Goal: Task Accomplishment & Management: Use online tool/utility

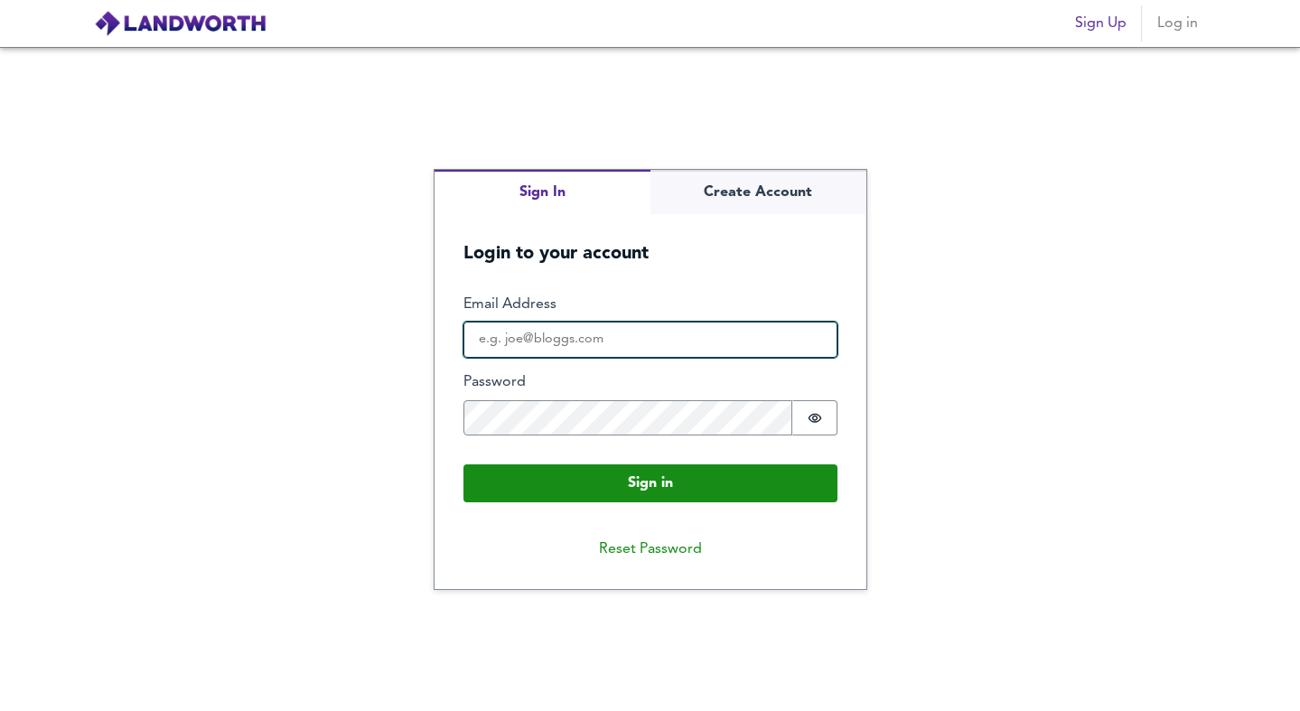
click at [507, 339] on input "Email Address" at bounding box center [651, 340] width 374 height 36
type input "[EMAIL_ADDRESS][DOMAIN_NAME]"
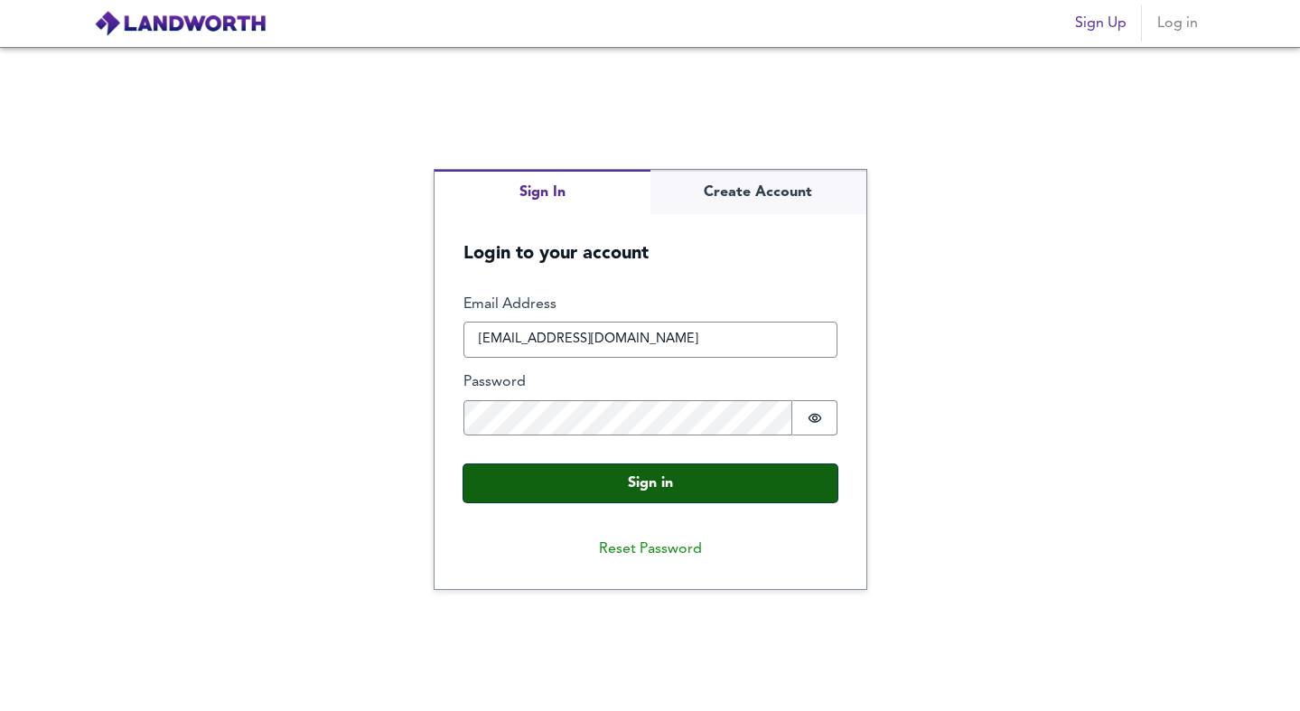
click at [614, 488] on button "Sign in" at bounding box center [651, 483] width 374 height 38
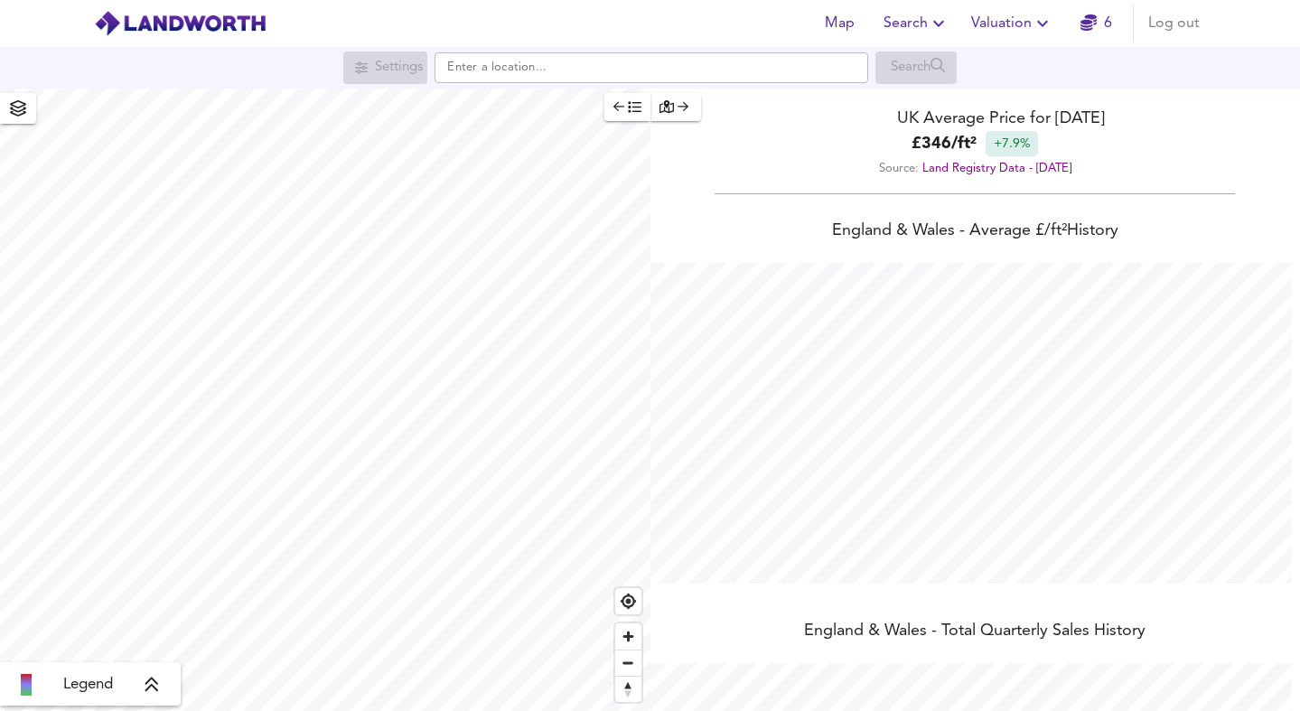
scroll to position [711, 1300]
click at [1015, 29] on span "Valuation" at bounding box center [1012, 23] width 82 height 25
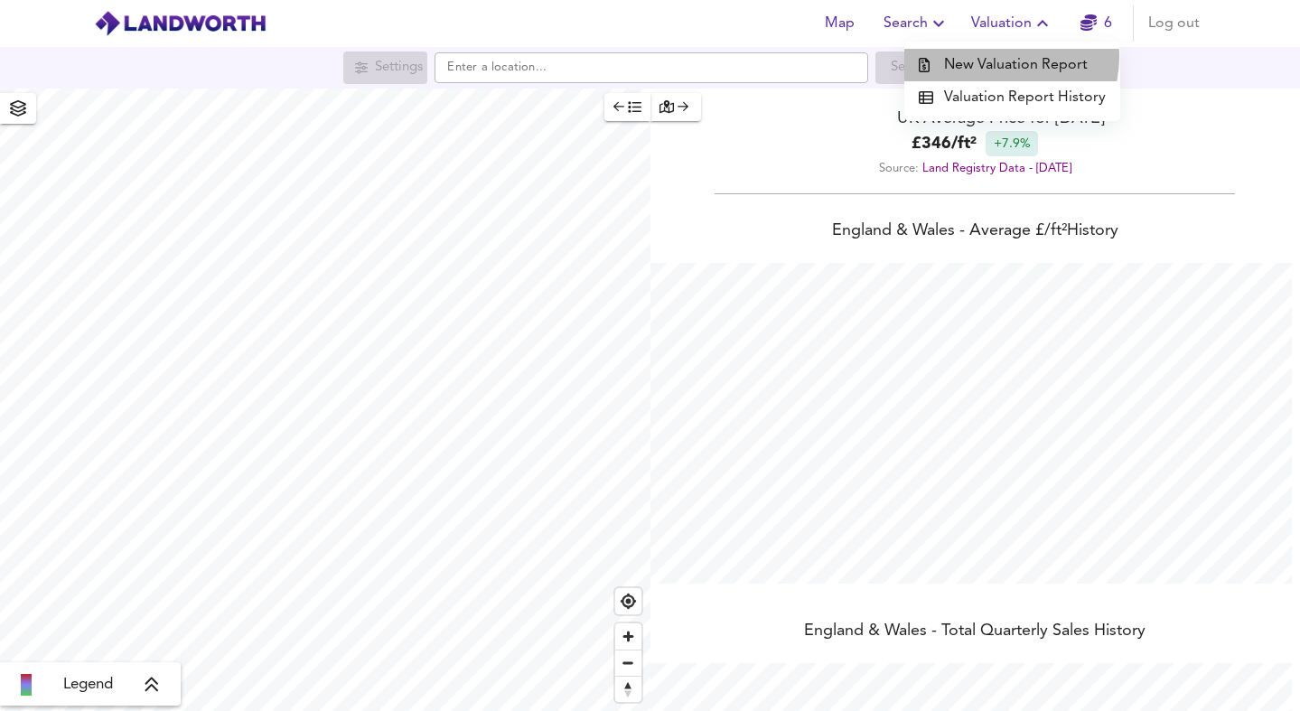
click at [1003, 57] on li "New Valuation Report" at bounding box center [1012, 65] width 216 height 33
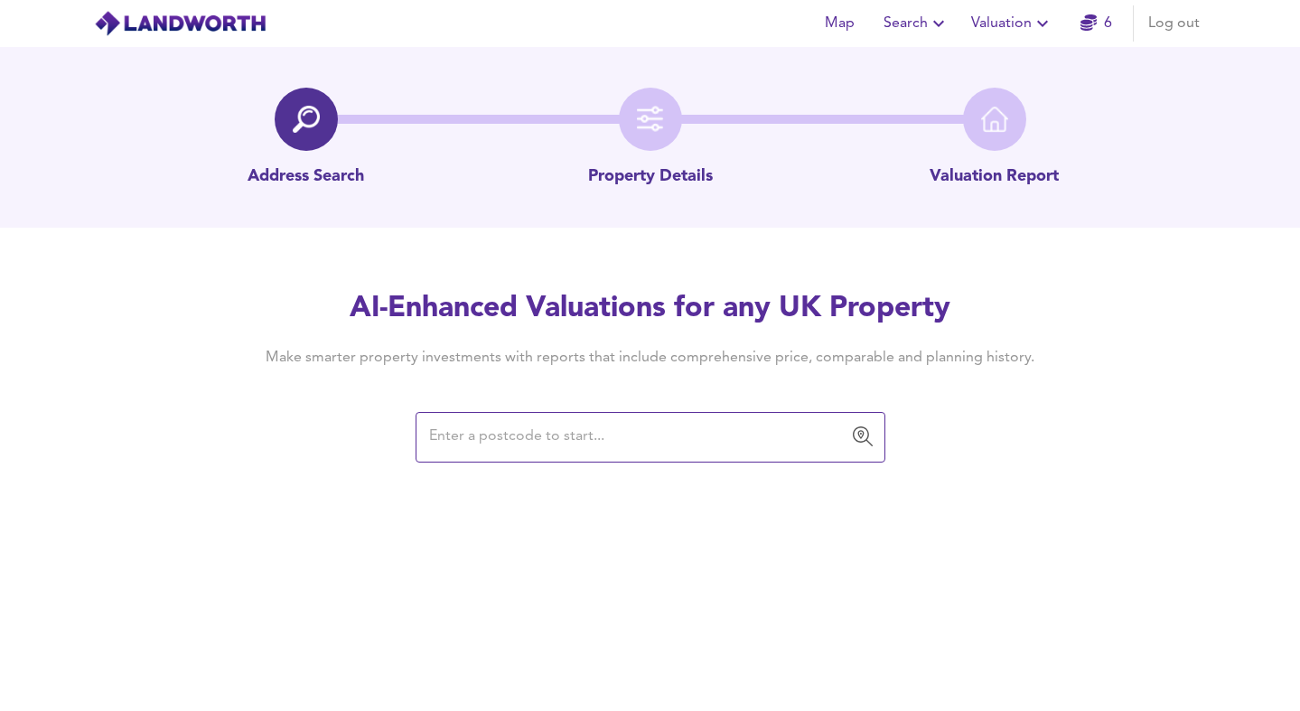
paste input "SW11 5JE"
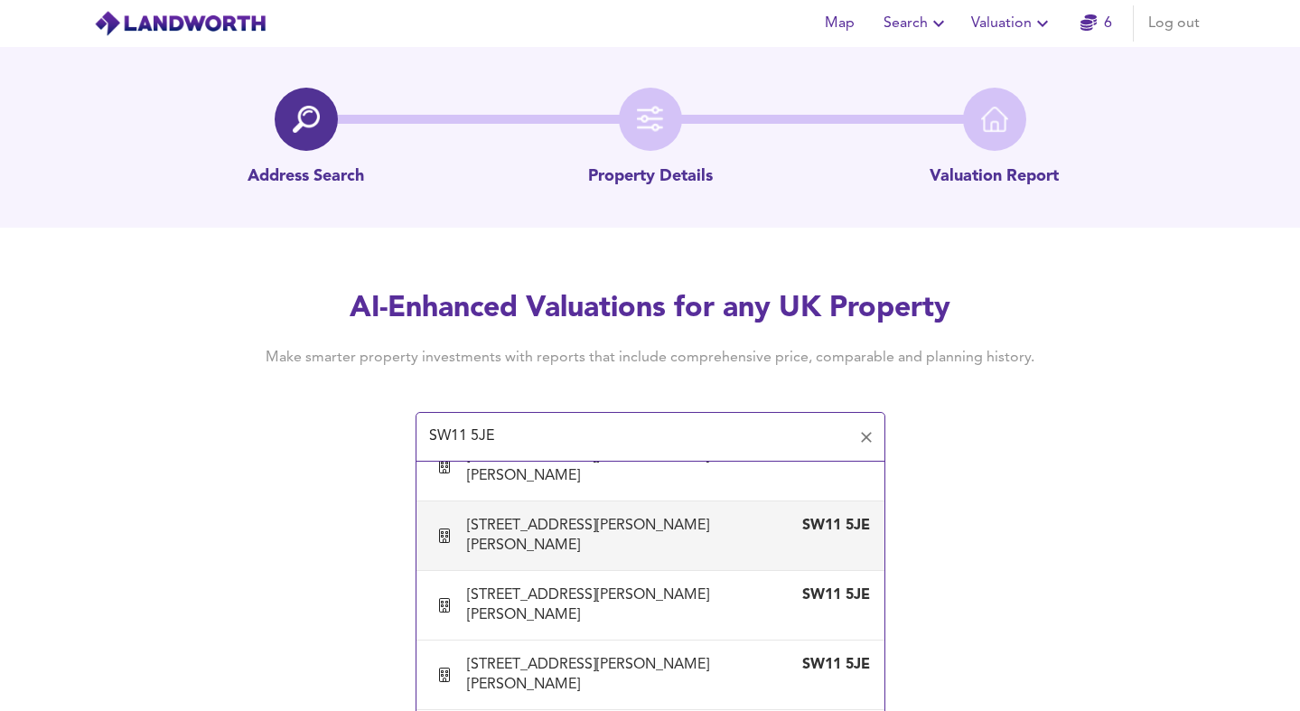
scroll to position [640, 0]
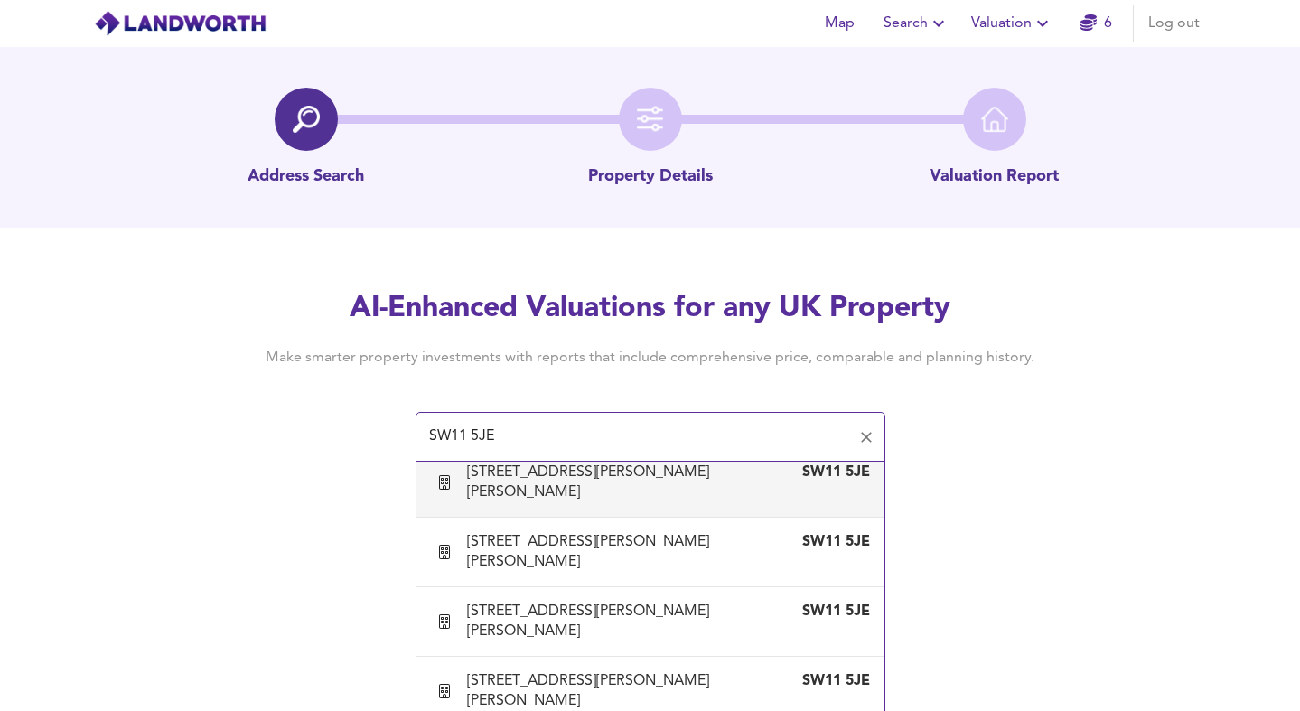
drag, startPoint x: 511, startPoint y: 442, endPoint x: 376, endPoint y: 439, distance: 135.6
click at [376, 439] on div "AI-Enhanced Valuations for any UK Property Make smarter property investments wi…" at bounding box center [650, 375] width 867 height 172
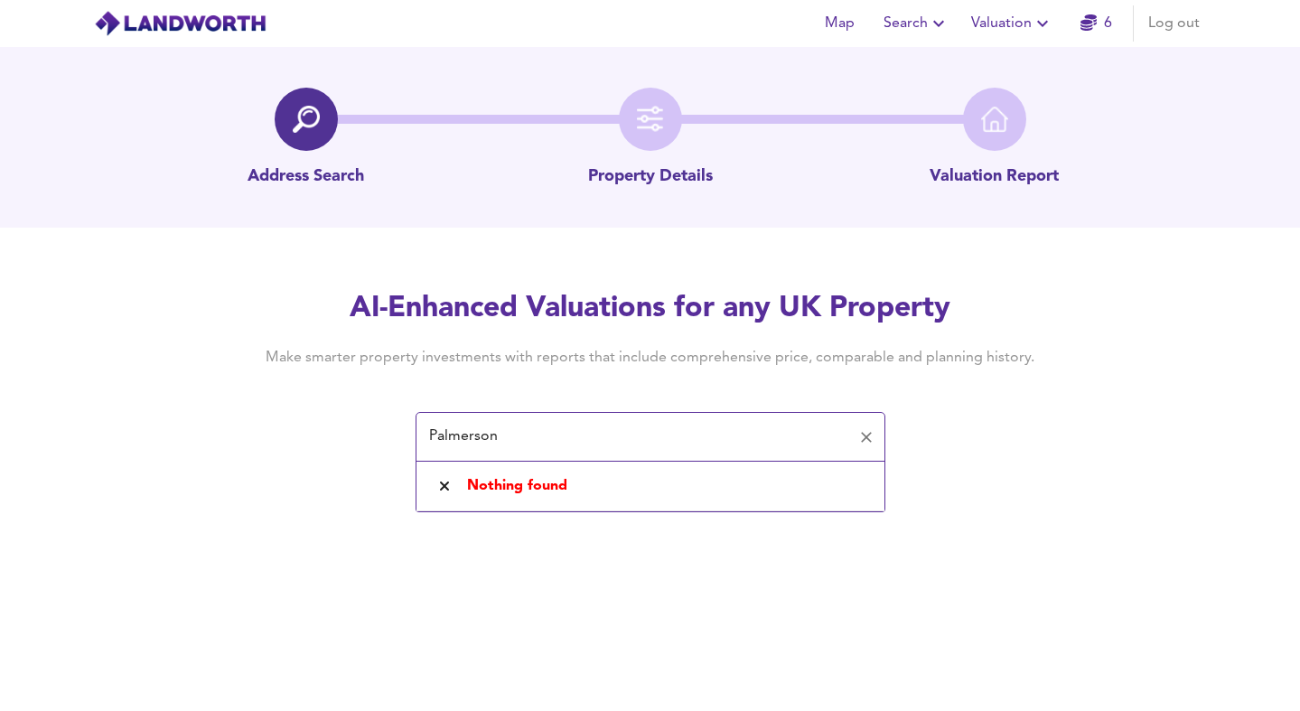
drag, startPoint x: 519, startPoint y: 440, endPoint x: 353, endPoint y: 437, distance: 165.4
click at [353, 437] on div "AI-Enhanced Valuations for any UK Property Make smarter property investments wi…" at bounding box center [650, 375] width 867 height 172
paste input "ton House, [GEOGRAPHIC_DATA], [GEOGRAPHIC_DATA], [GEOGRAPHIC_DATA]"
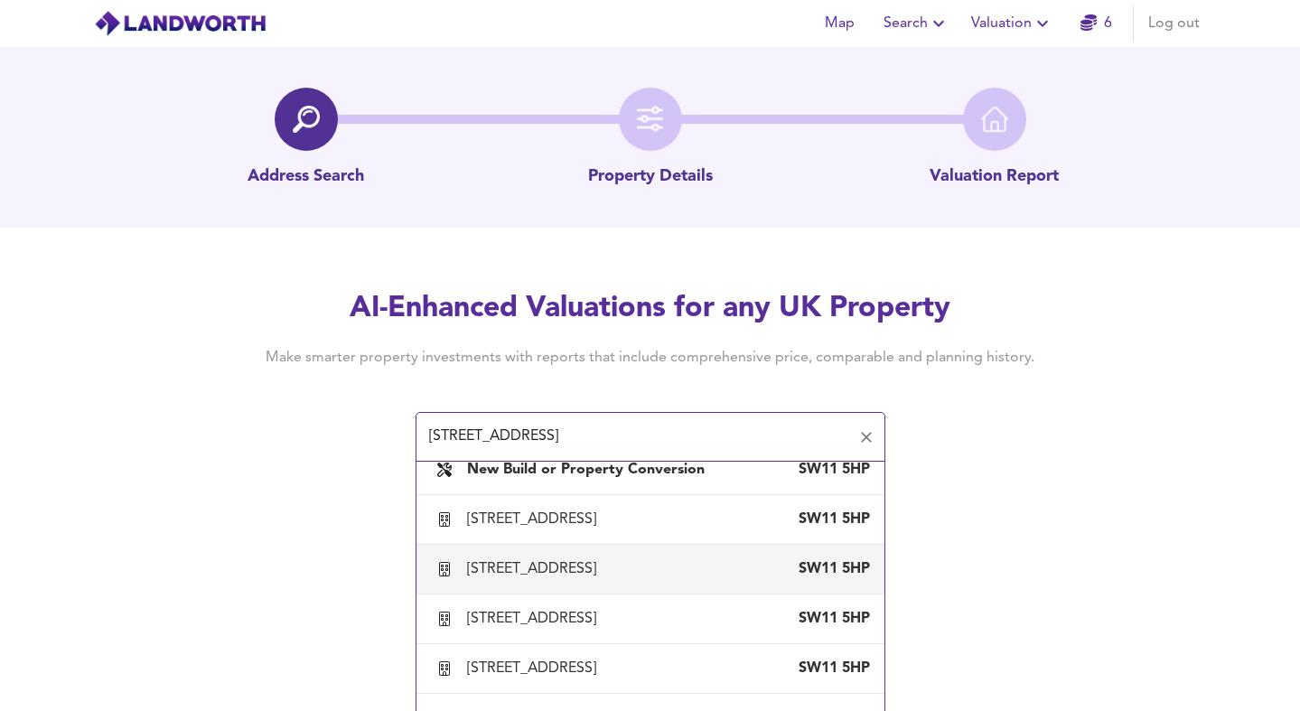
scroll to position [25, 0]
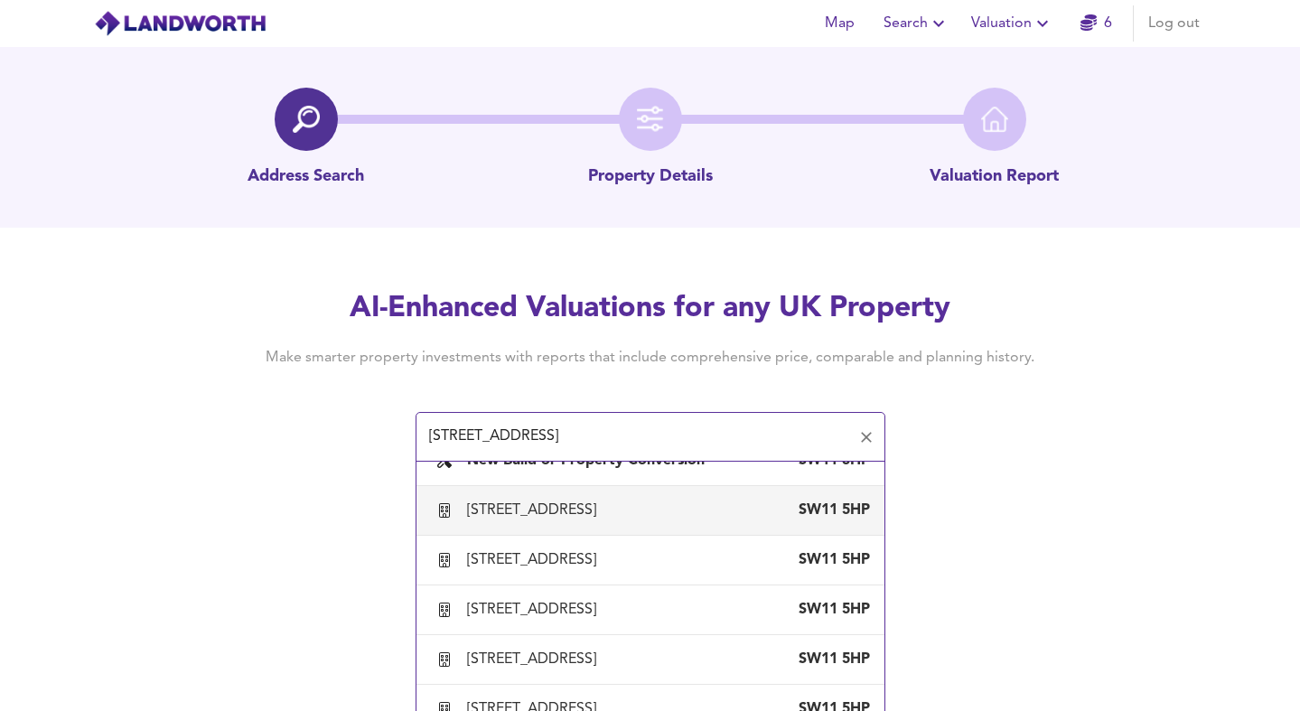
click at [596, 529] on div "[STREET_ADDRESS]" at bounding box center [650, 511] width 439 height 38
type input "[STREET_ADDRESS]"
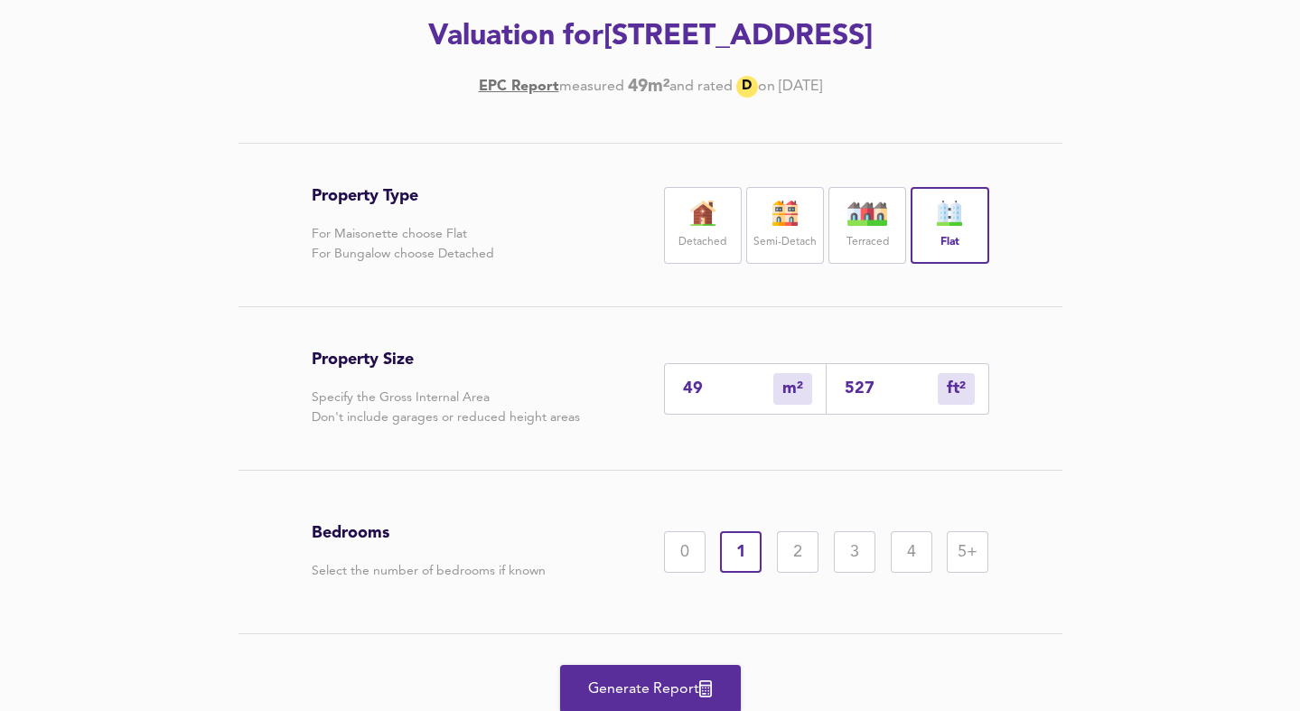
scroll to position [364, 0]
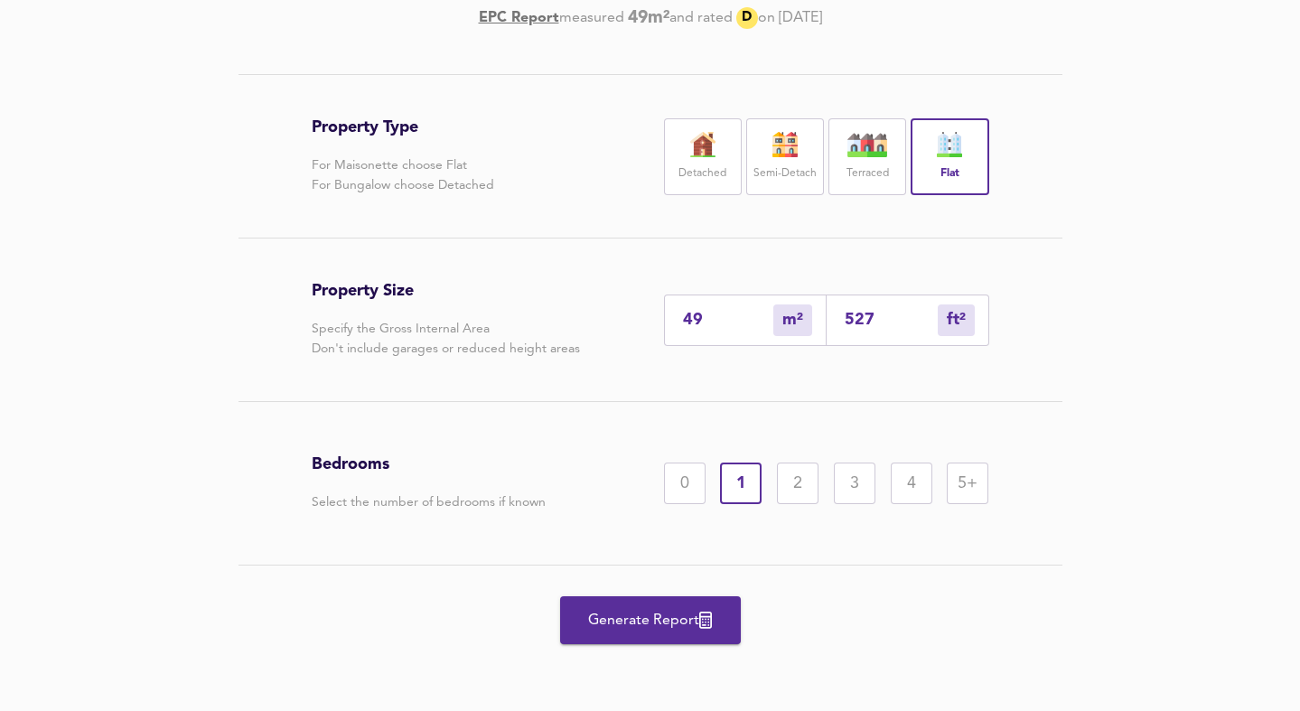
click at [795, 477] on div "2" at bounding box center [798, 484] width 42 height 42
click at [633, 626] on span "Generate Report" at bounding box center [650, 620] width 145 height 25
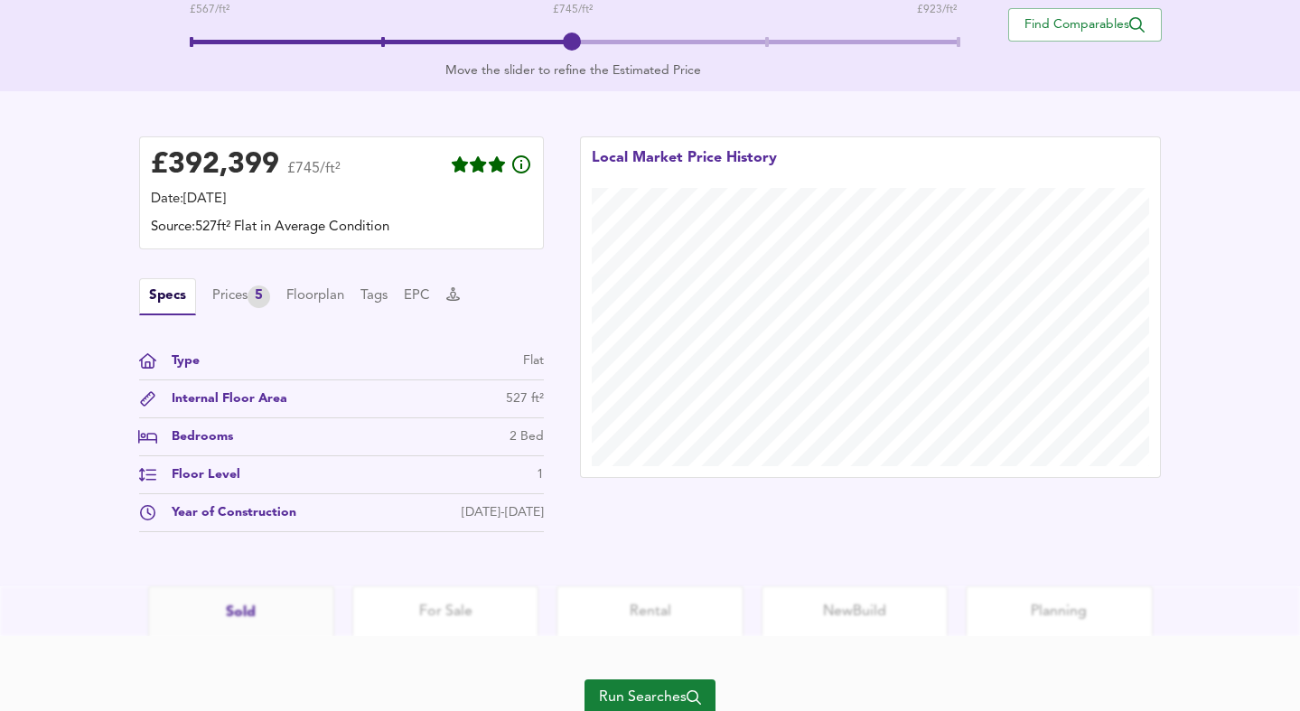
scroll to position [485, 0]
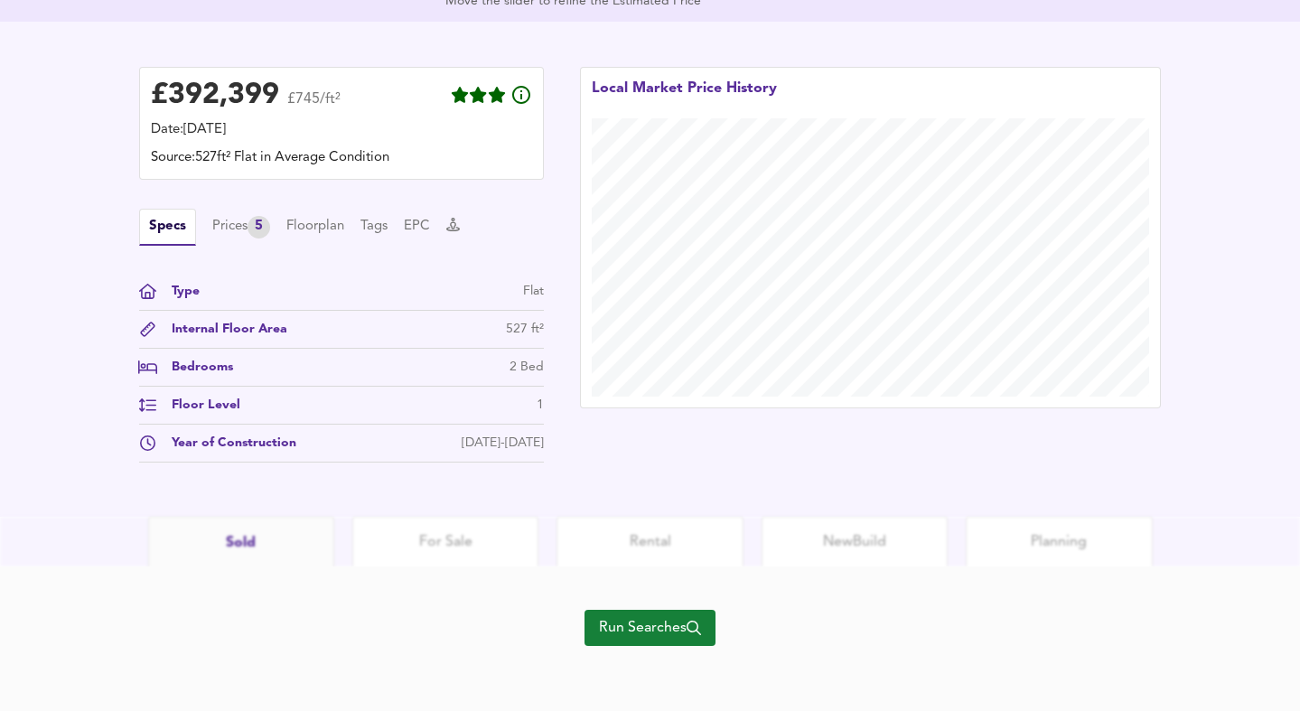
click at [637, 630] on span "Run Searches" at bounding box center [650, 627] width 102 height 25
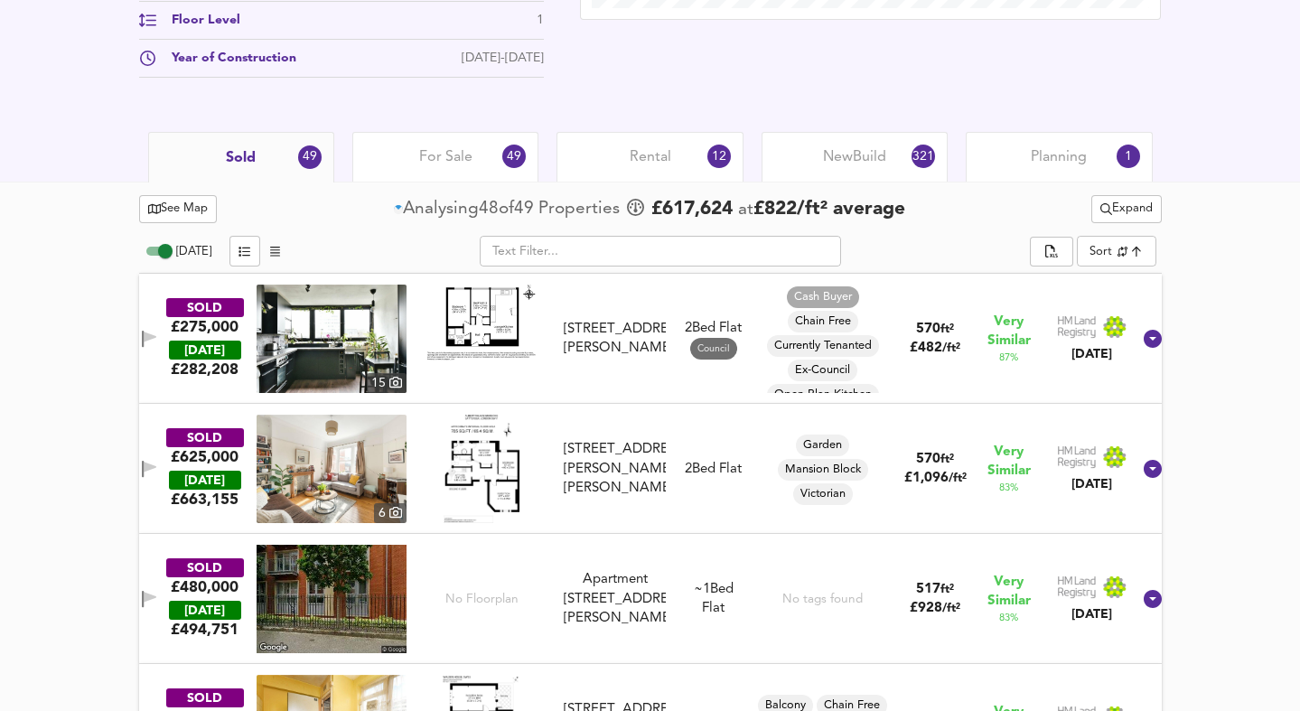
scroll to position [859, 0]
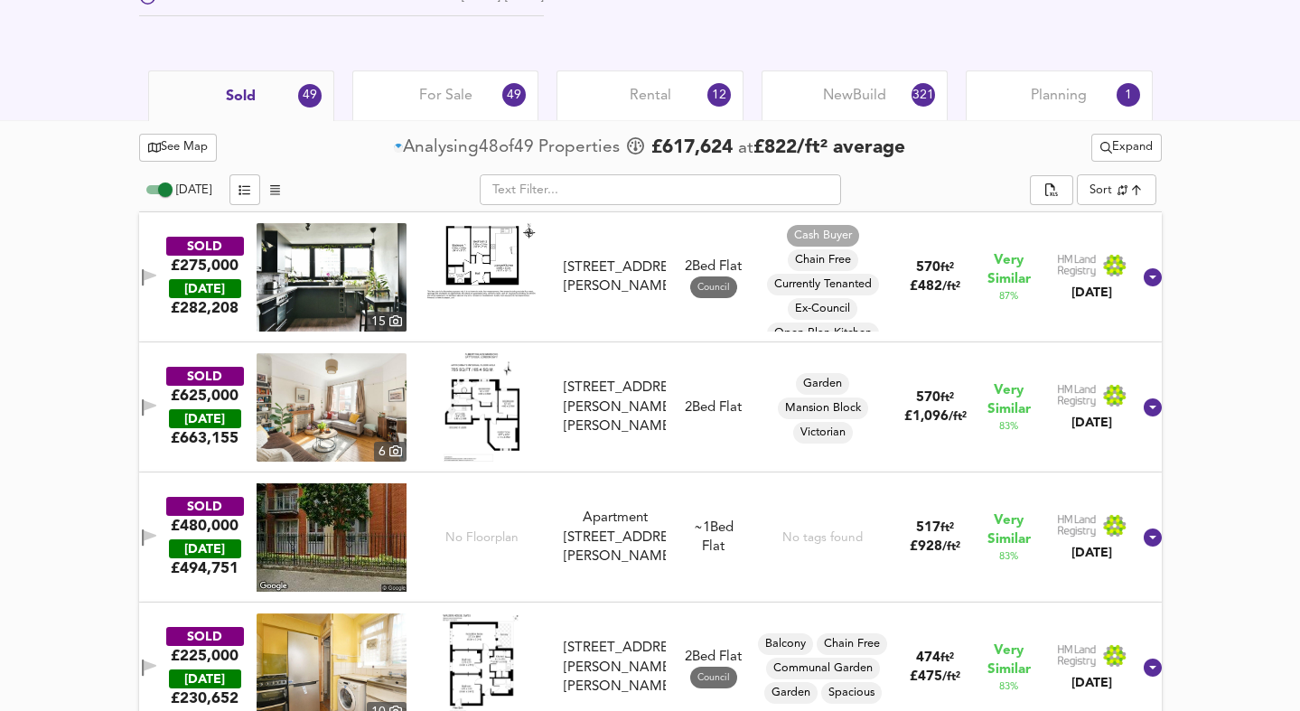
click at [467, 253] on img at bounding box center [481, 261] width 108 height 76
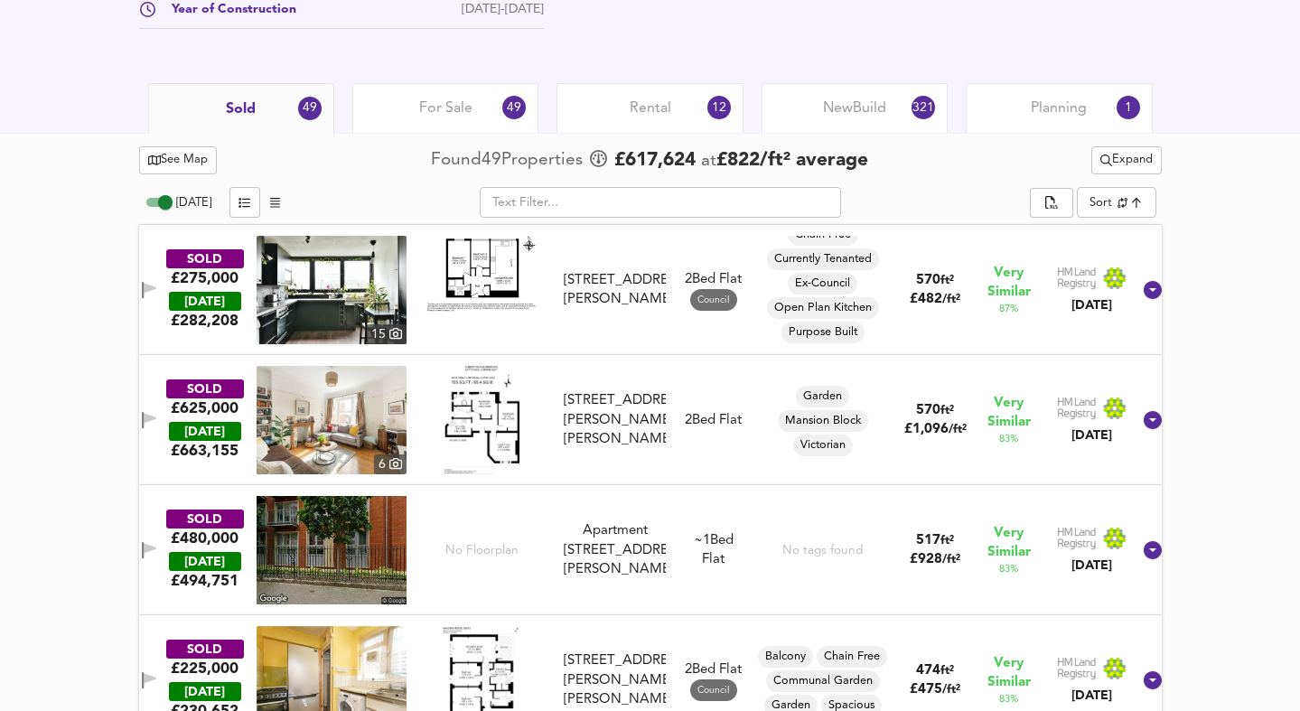
scroll to position [850, 0]
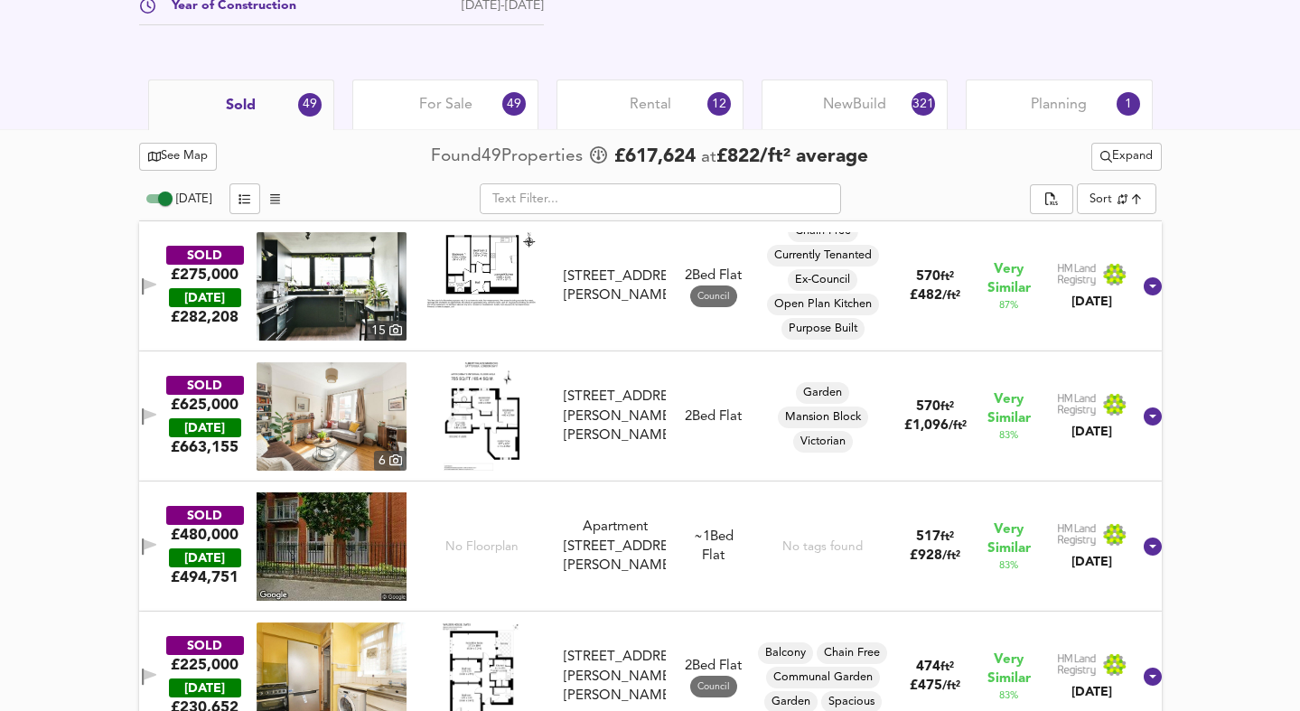
click at [357, 285] on img at bounding box center [332, 286] width 150 height 108
